Goal: Information Seeking & Learning: Learn about a topic

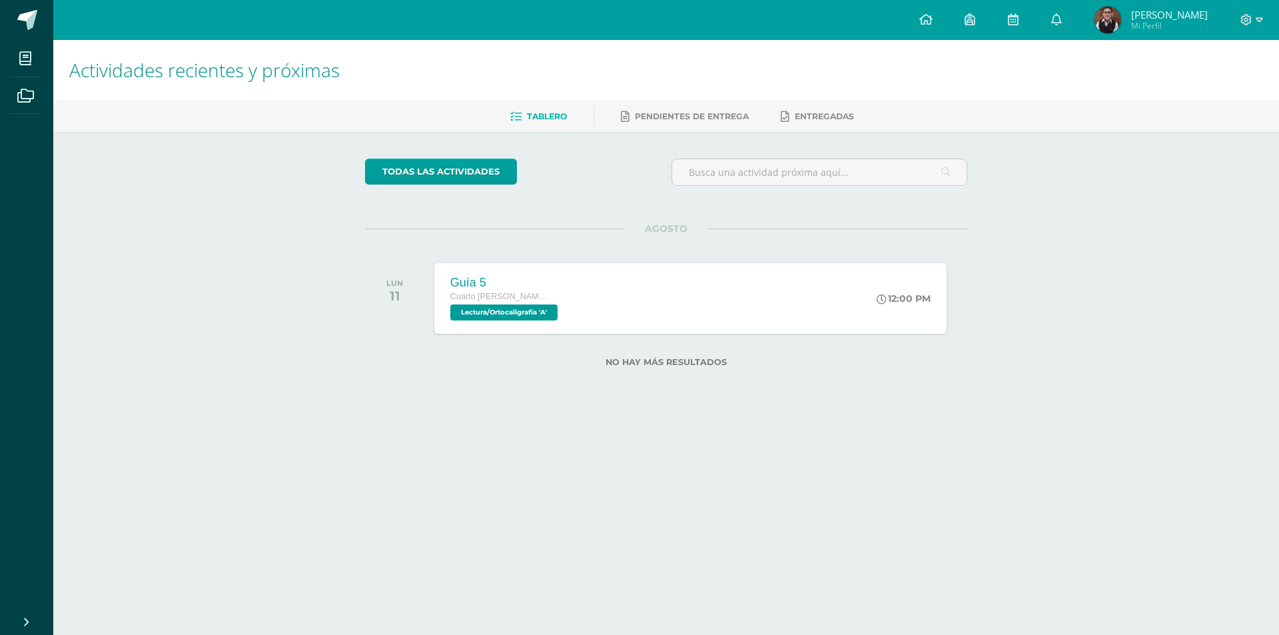
click at [1090, 189] on div "Actividades recientes y próximas Tablero Pendientes de entrega Entregadas todas…" at bounding box center [666, 225] width 1226 height 370
click at [1072, 25] on link at bounding box center [1056, 20] width 43 height 40
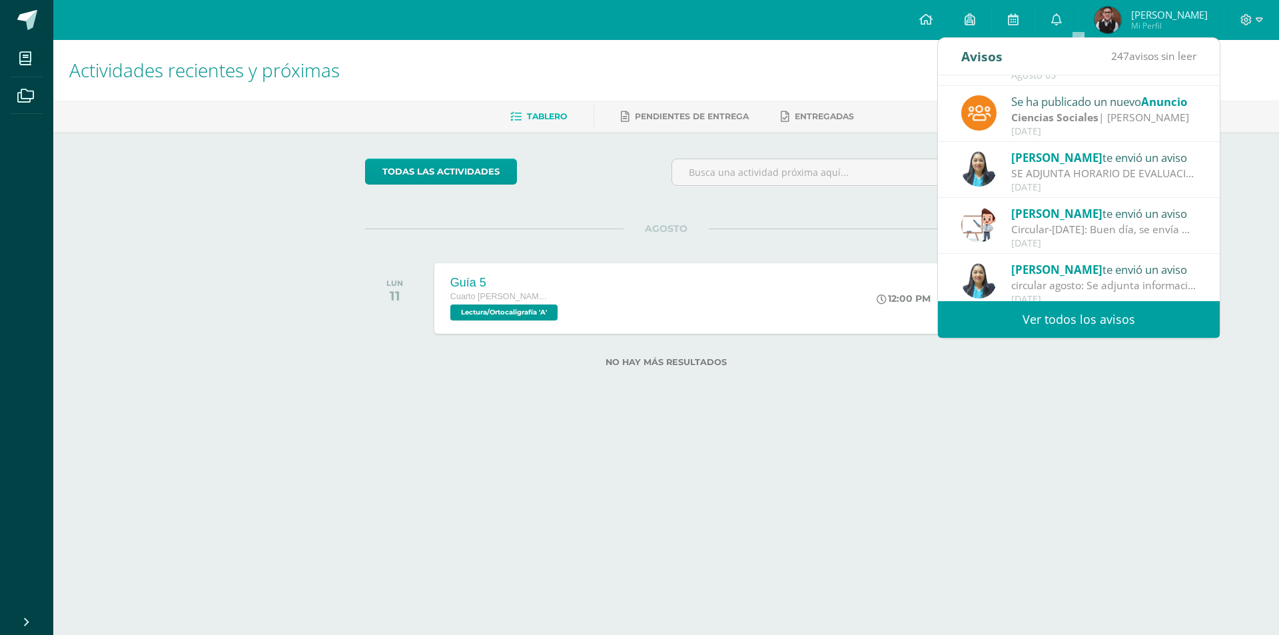
scroll to position [133, 0]
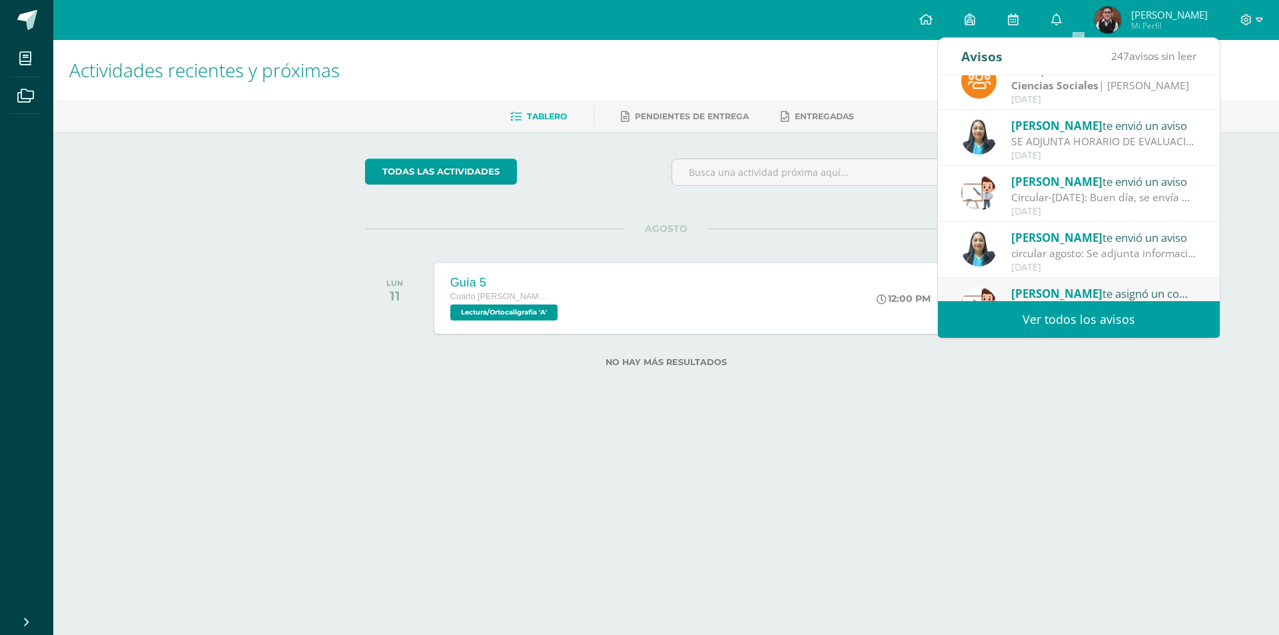
click at [1077, 203] on div "Circular-[DATE]: Buen día, se envía programación del mes [PERSON_NAME]" at bounding box center [1103, 197] width 185 height 15
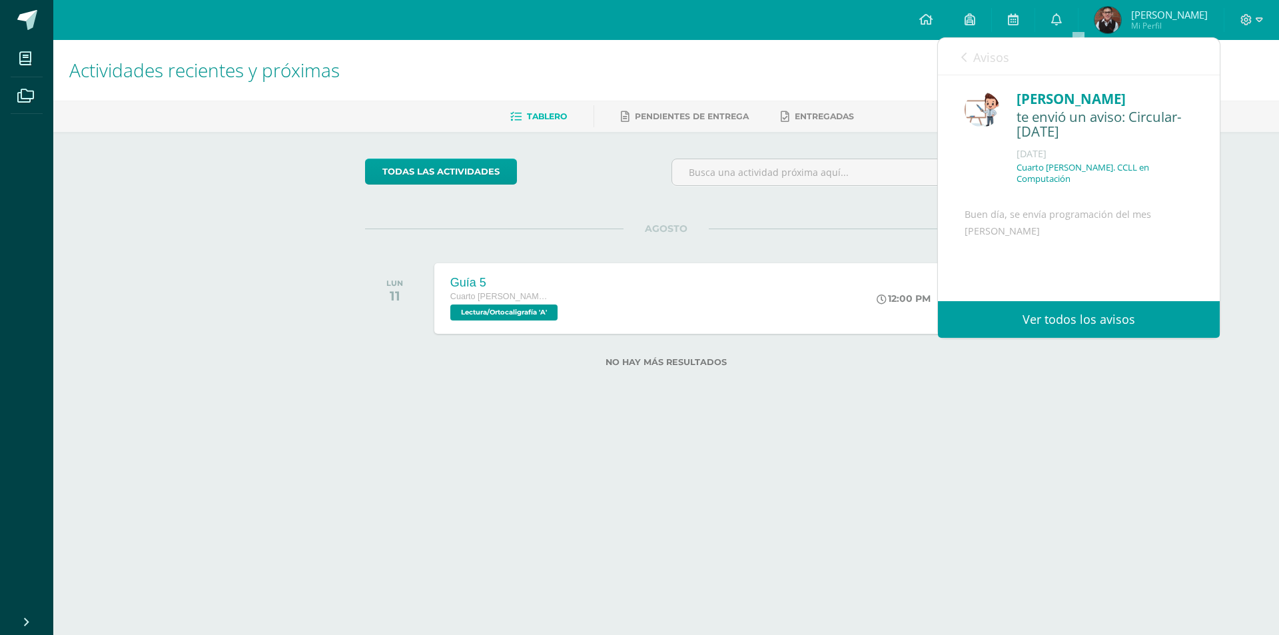
scroll to position [113, 0]
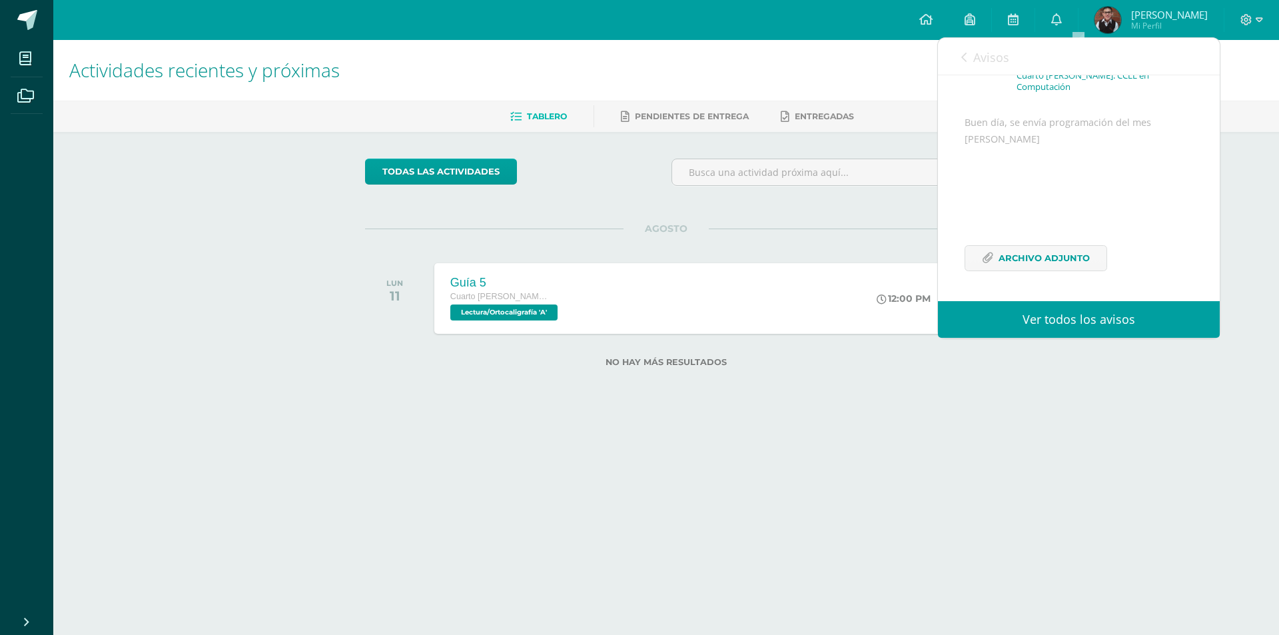
click at [971, 61] on link "Avisos" at bounding box center [985, 57] width 48 height 38
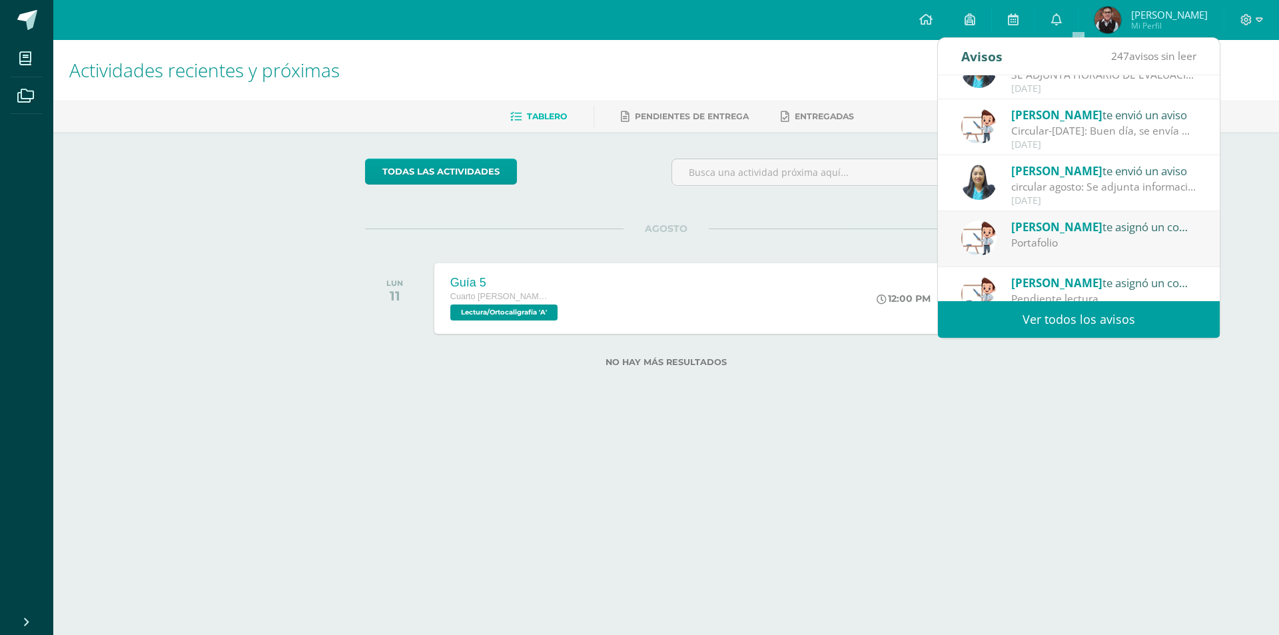
scroll to position [222, 0]
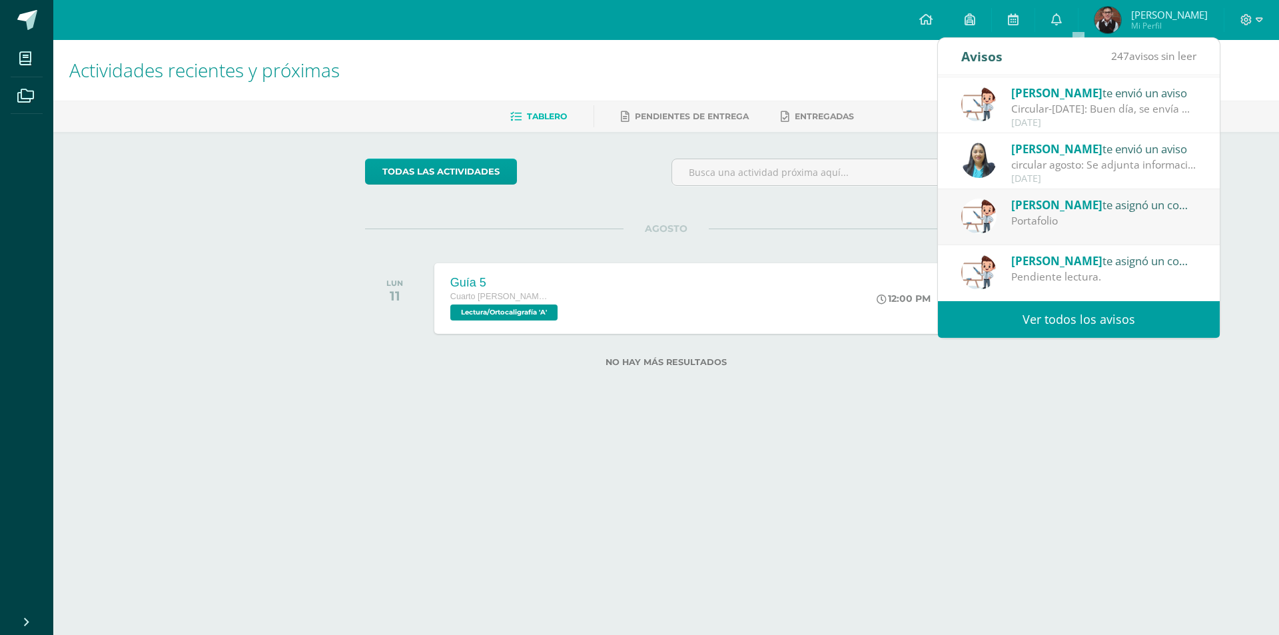
click at [1014, 266] on span "[PERSON_NAME]" at bounding box center [1056, 260] width 91 height 15
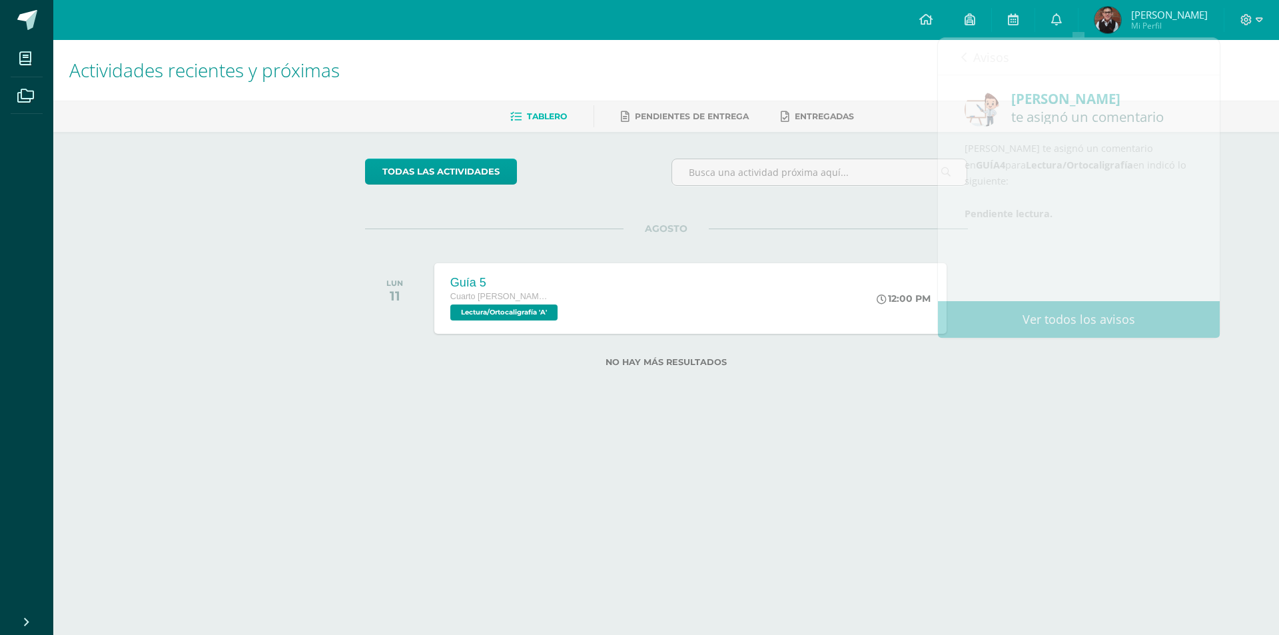
drag, startPoint x: 899, startPoint y: 408, endPoint x: 864, endPoint y: 392, distance: 38.1
click at [896, 408] on div "todas las Actividades No tienes actividades Échale un vistazo a los demás perío…" at bounding box center [666, 271] width 656 height 278
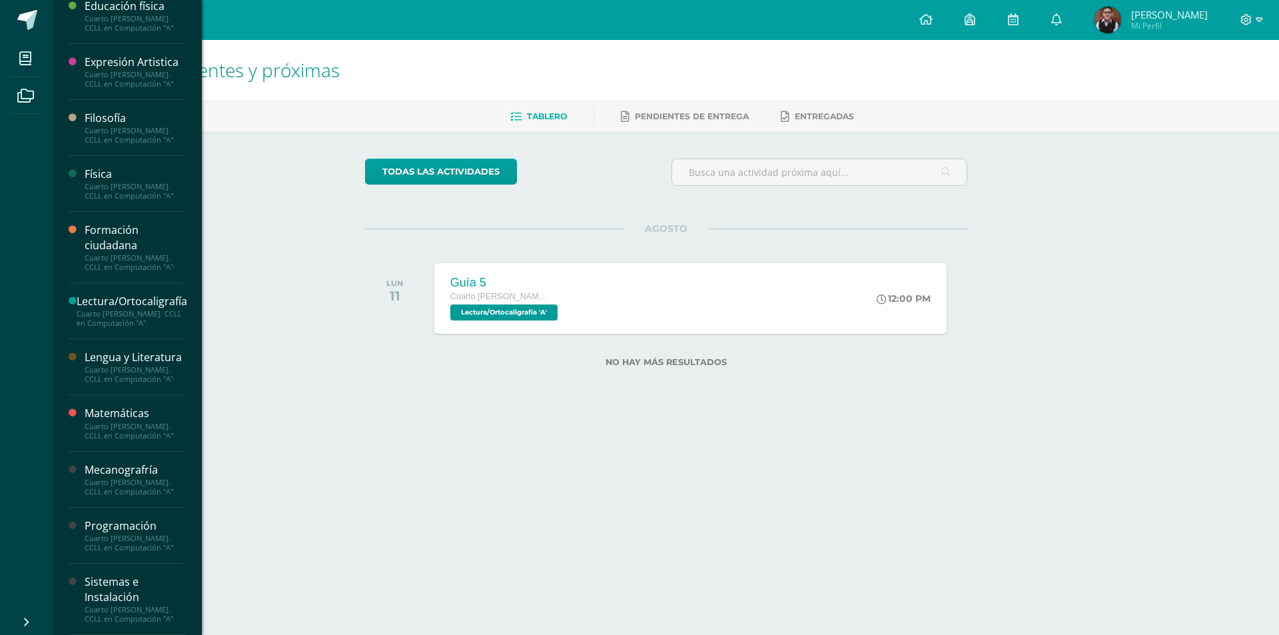
scroll to position [267, 0]
click at [131, 309] on div "Cuarto [PERSON_NAME]. CCLL en Computación "A"" at bounding box center [132, 318] width 111 height 19
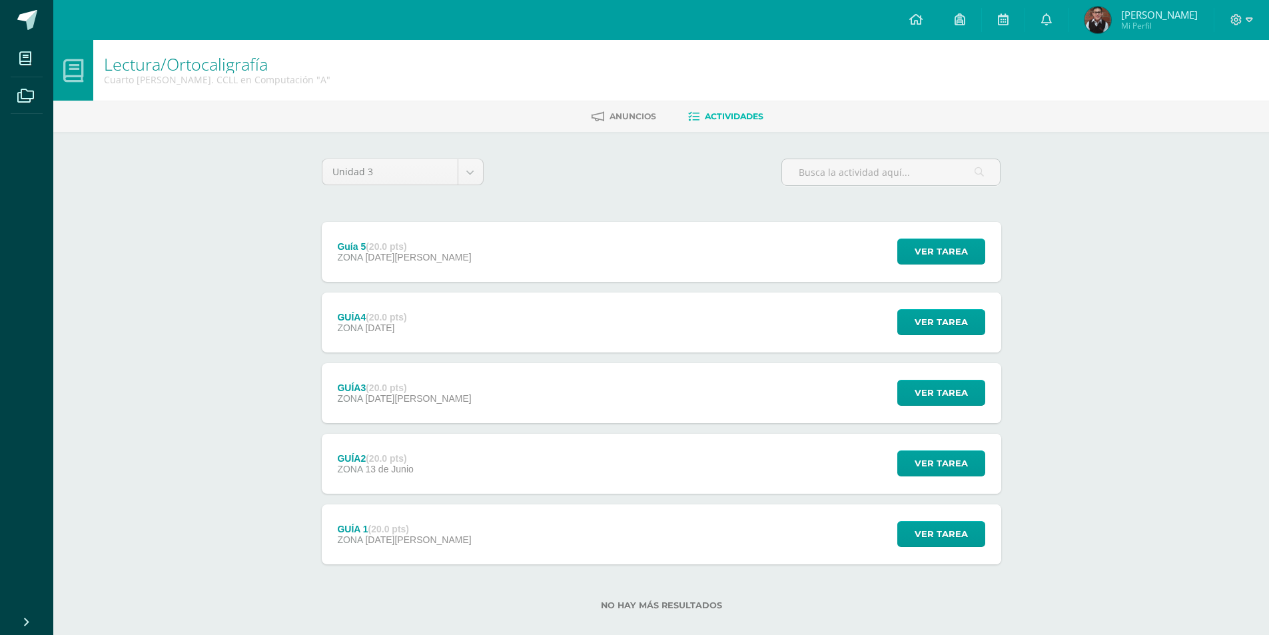
click at [750, 238] on div "Guía 5 (20.0 pts) ZONA 11 de Agosto Ver tarea Guía 5 Lectura/Ortocaligrafía Car…" at bounding box center [661, 252] width 679 height 60
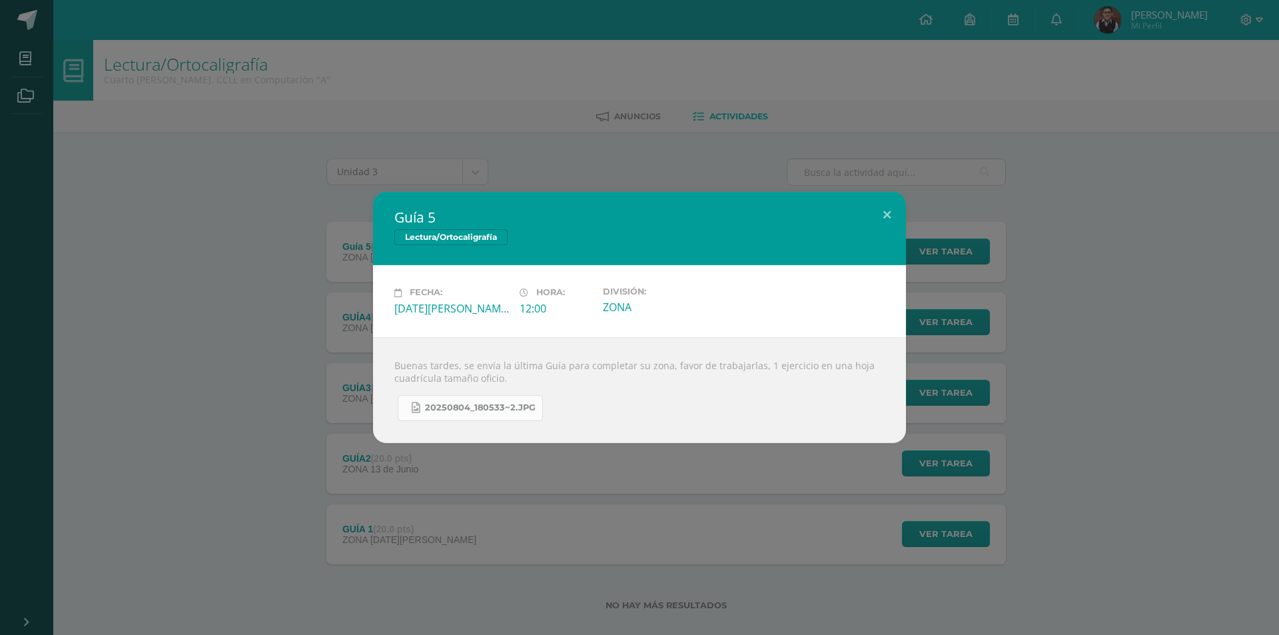
click at [491, 397] on link "20250804_180533~2.jpg" at bounding box center [470, 408] width 145 height 26
